Goal: Task Accomplishment & Management: Use online tool/utility

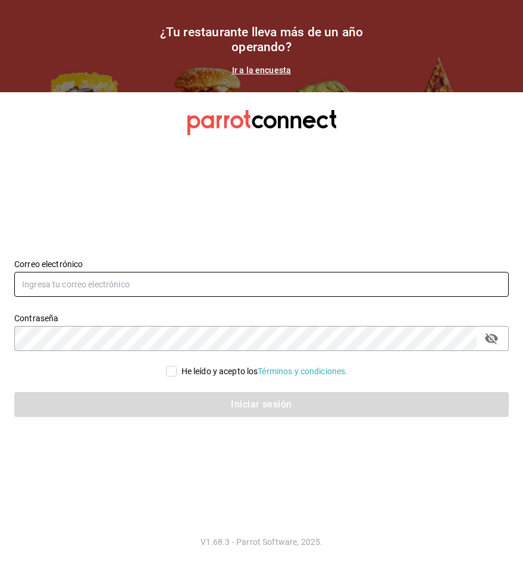
type input "[EMAIL_ADDRESS][DOMAIN_NAME]"
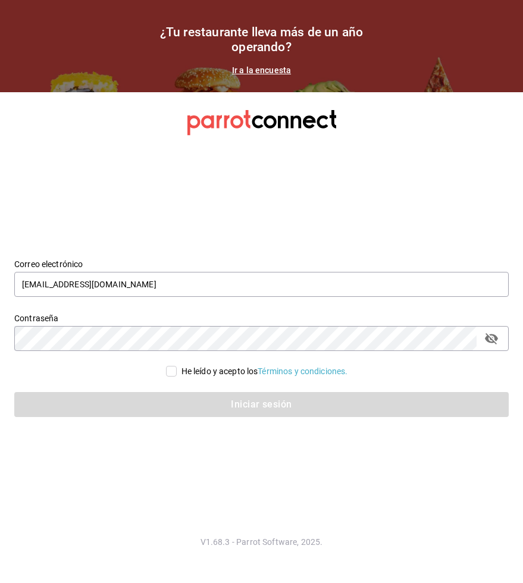
click at [166, 374] on input "He leído y acepto los Términos y condiciones." at bounding box center [171, 371] width 11 height 11
checkbox input "true"
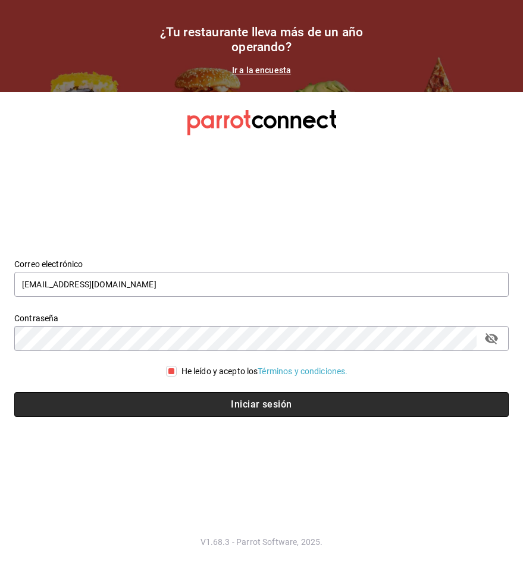
click at [167, 410] on button "Iniciar sesión" at bounding box center [261, 404] width 495 height 25
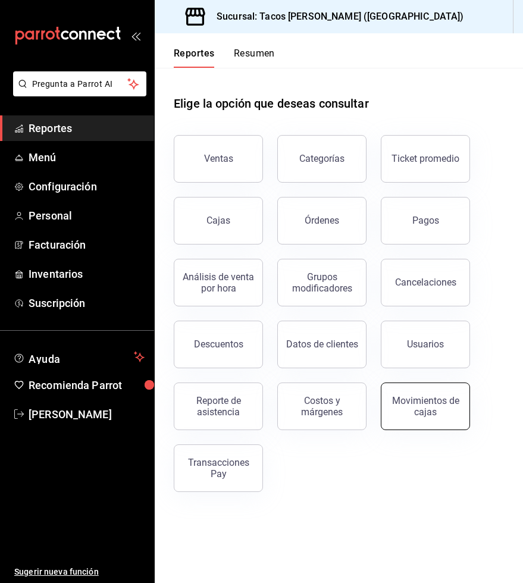
click at [425, 398] on div "Movimientos de cajas" at bounding box center [426, 406] width 74 height 23
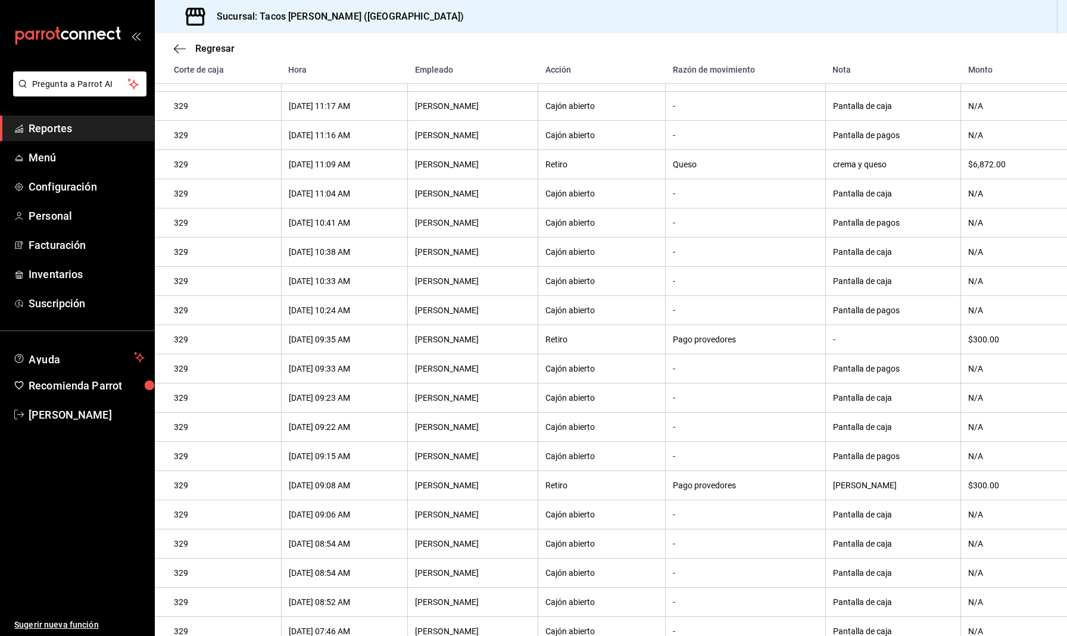
scroll to position [465, 0]
click at [178, 52] on icon "button" at bounding box center [176, 48] width 5 height 9
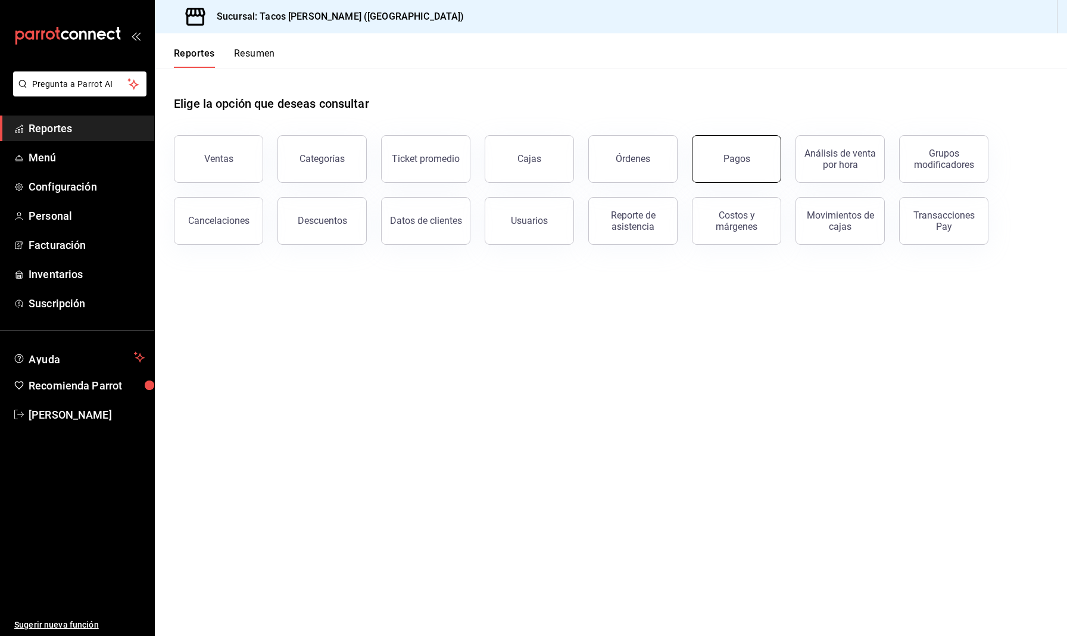
click at [523, 164] on button "Pagos" at bounding box center [736, 159] width 89 height 48
